Goal: Find specific page/section: Find specific page/section

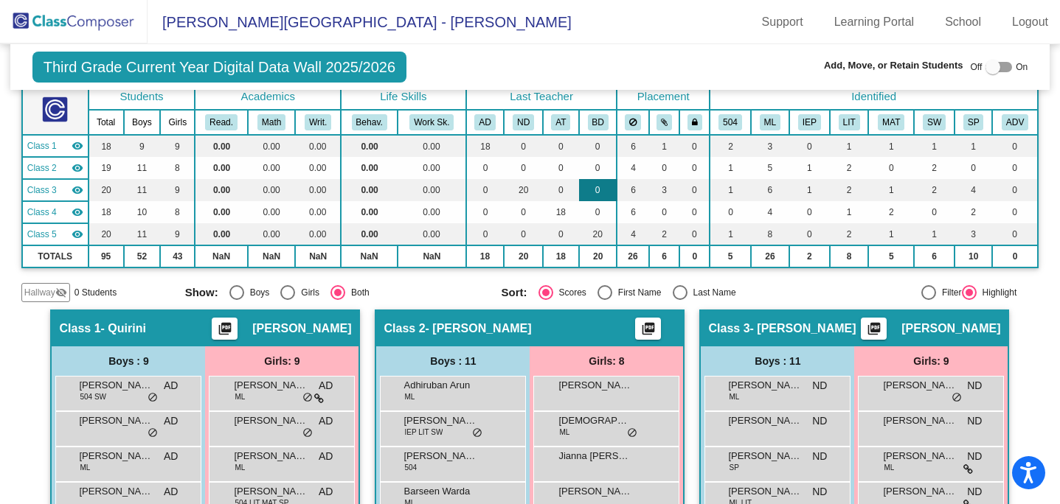
scroll to position [86, 0]
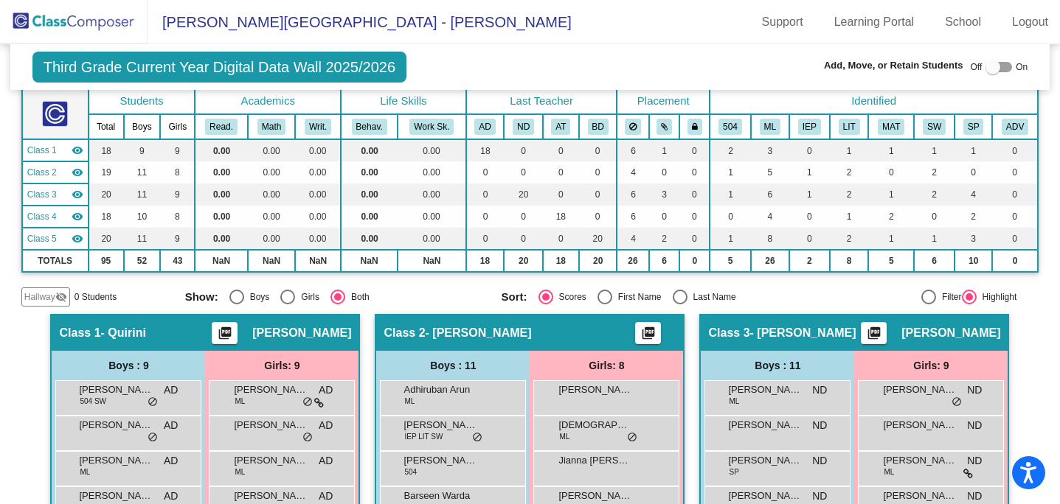
click at [95, 21] on img at bounding box center [73, 22] width 147 height 44
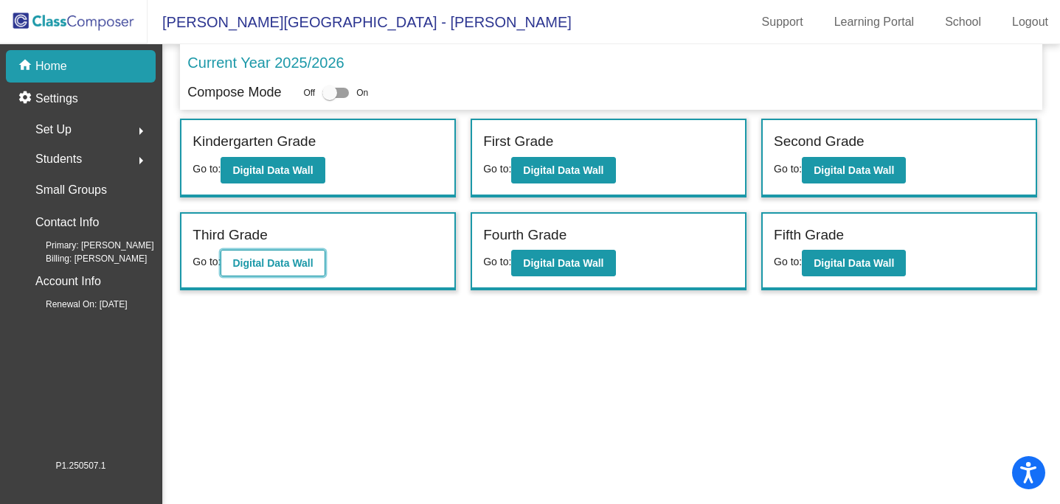
click at [288, 268] on b "Digital Data Wall" at bounding box center [272, 263] width 80 height 12
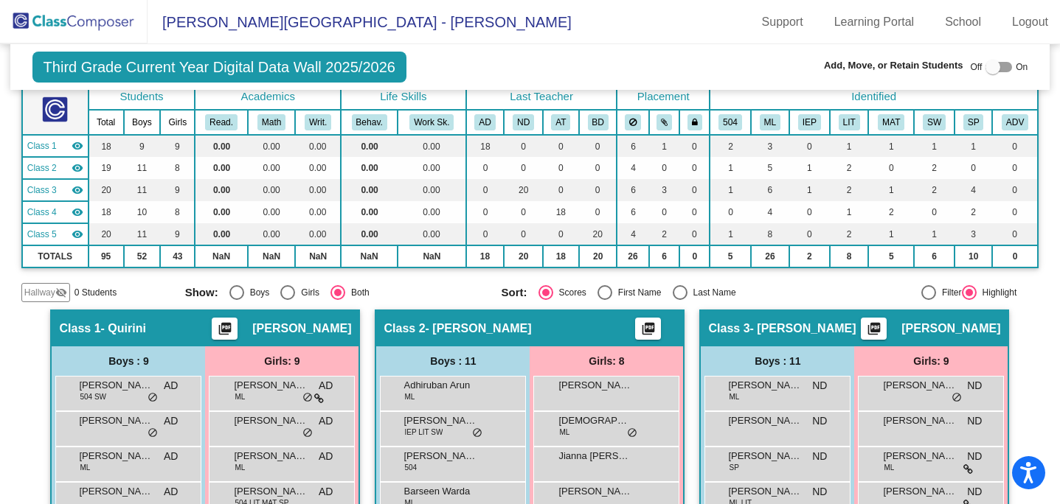
scroll to position [88, 0]
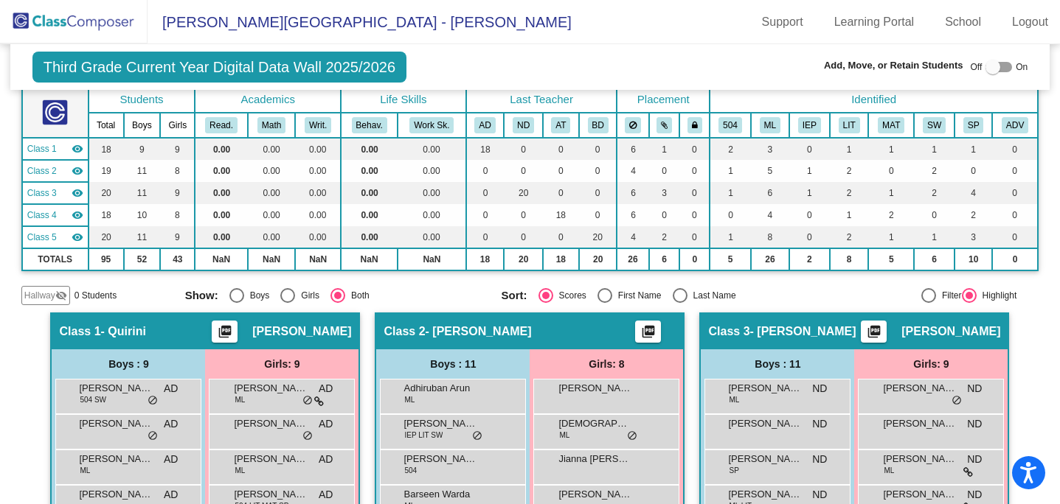
click at [72, 16] on img at bounding box center [73, 22] width 147 height 44
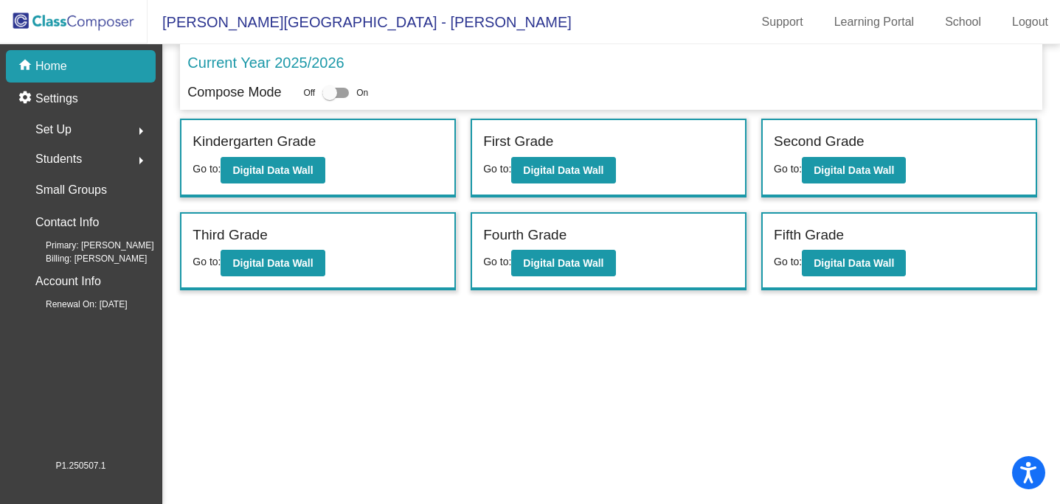
click at [88, 158] on div "Students arrow_right" at bounding box center [85, 159] width 141 height 29
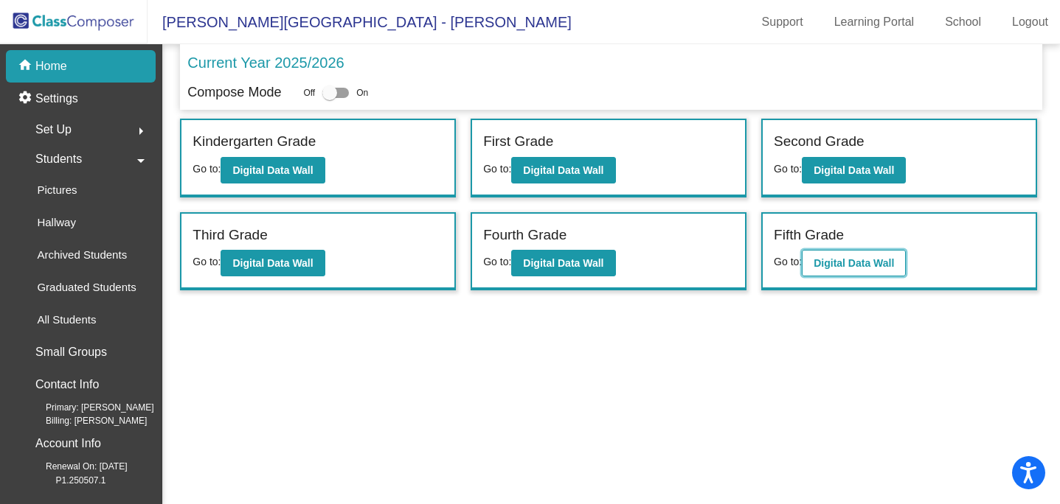
click at [823, 267] on b "Digital Data Wall" at bounding box center [853, 263] width 80 height 12
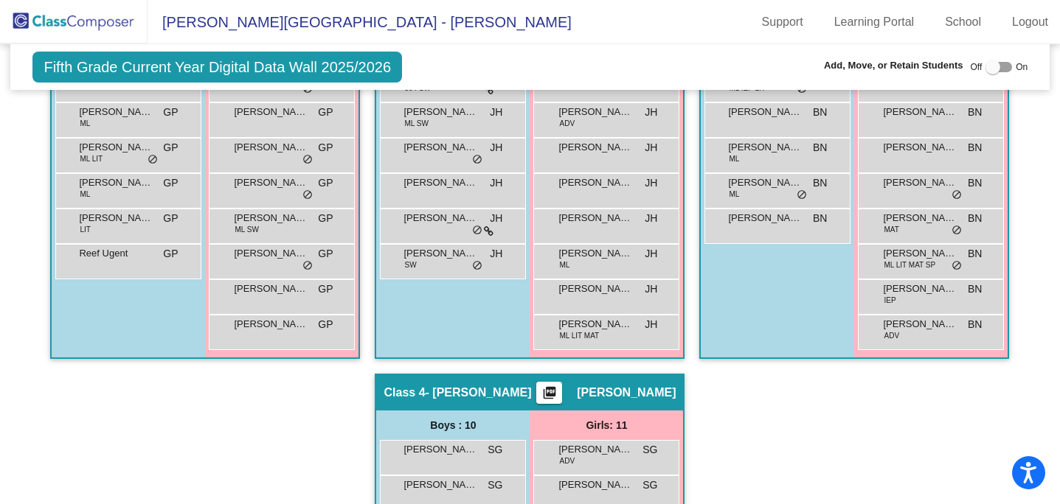
scroll to position [524, 0]
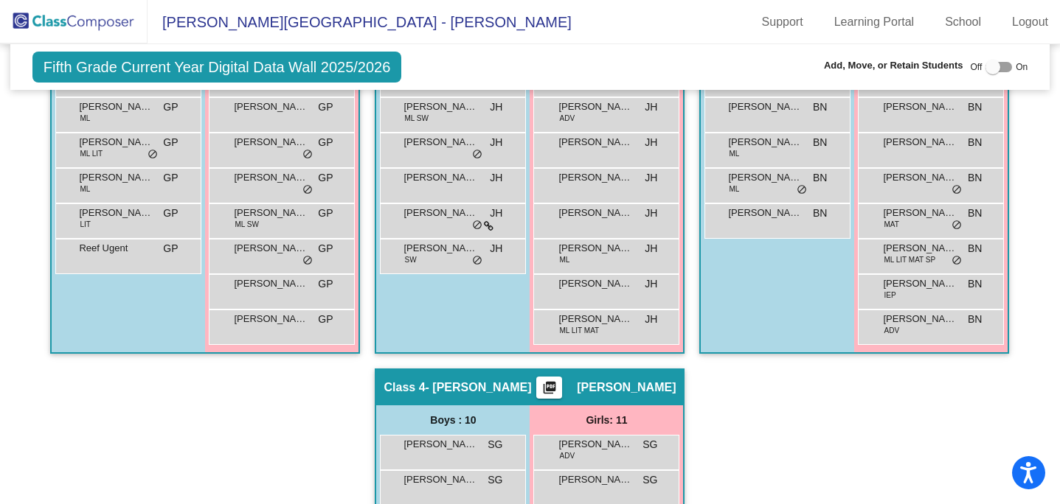
click at [60, 27] on img at bounding box center [73, 22] width 147 height 44
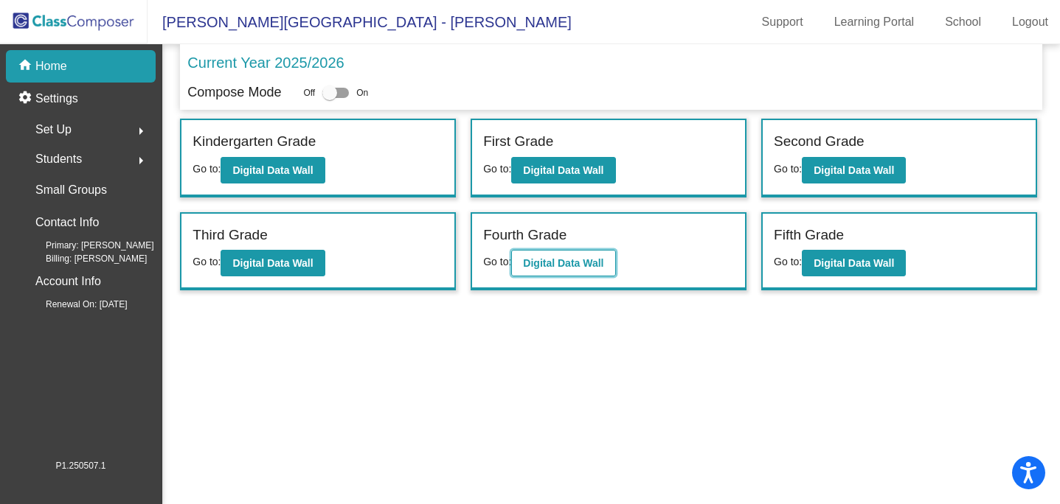
click at [553, 257] on b "Digital Data Wall" at bounding box center [563, 263] width 80 height 12
